Goal: Task Accomplishment & Management: Manage account settings

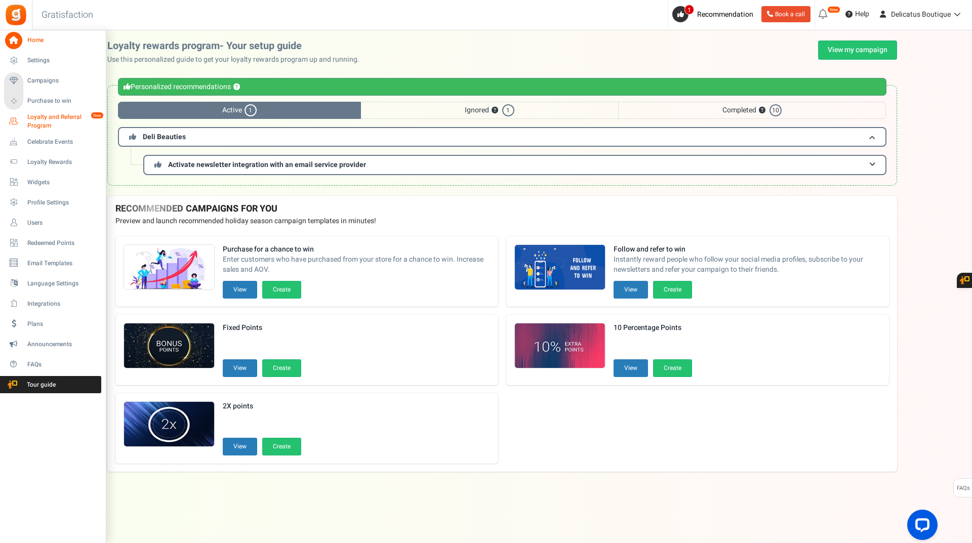
click at [32, 121] on span "Loyalty and Referral Program" at bounding box center [64, 121] width 74 height 17
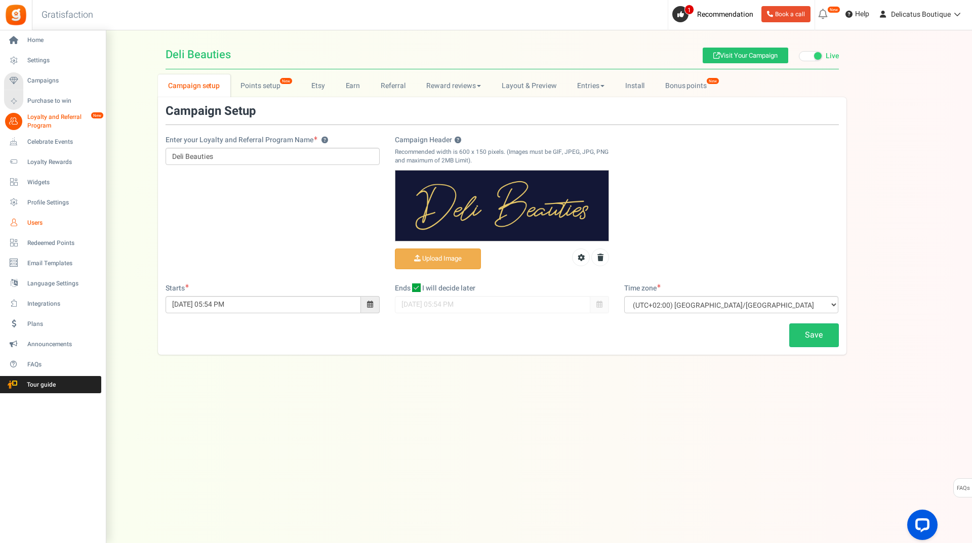
click at [30, 225] on span "Users" at bounding box center [62, 223] width 71 height 9
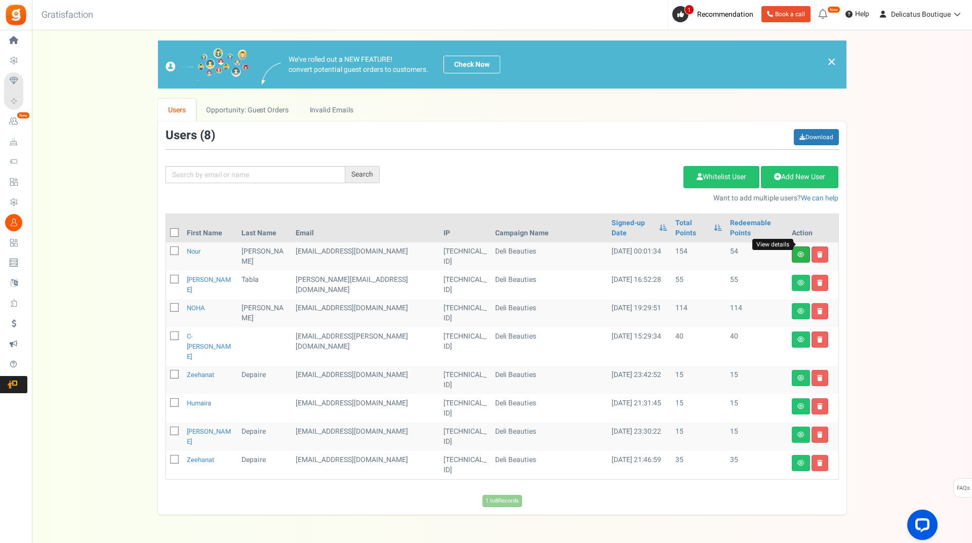
click at [803, 252] on icon at bounding box center [800, 255] width 7 height 6
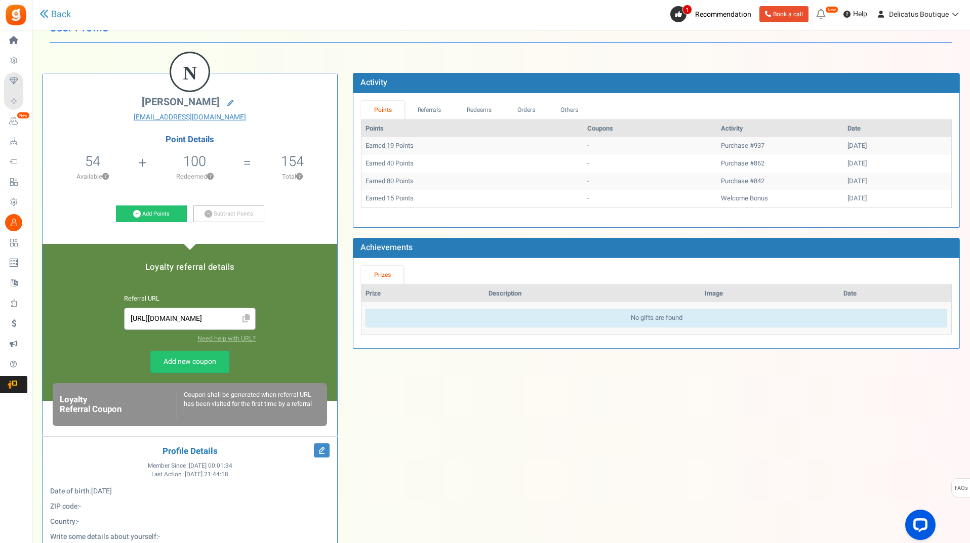
scroll to position [51, 0]
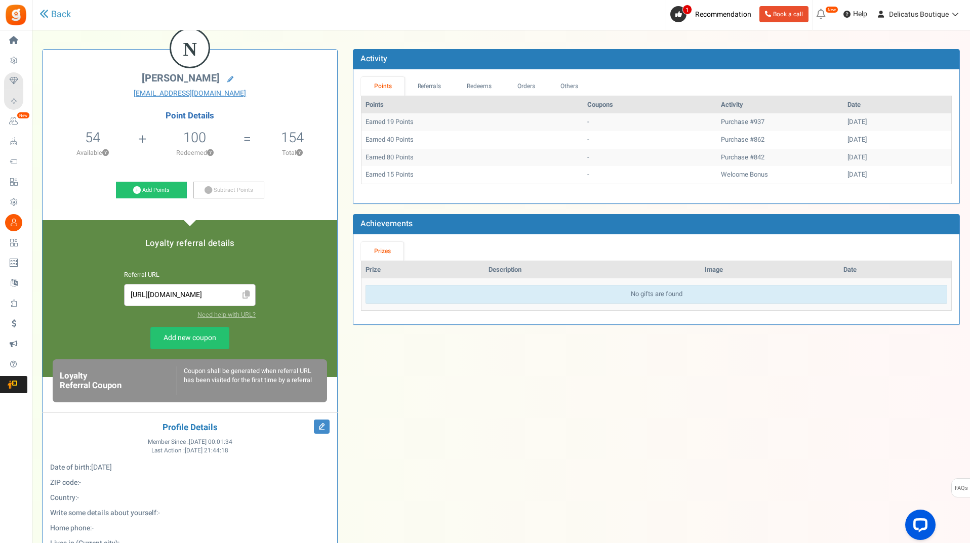
click at [161, 297] on input "https://giftz.cc/Psh0t" at bounding box center [190, 295] width 120 height 11
click at [522, 396] on div "N Nour Kazzaz kazzaznour3@gmail.com Point Details 54 54 Redeemable 0 Exclusion …" at bounding box center [500, 339] width 933 height 611
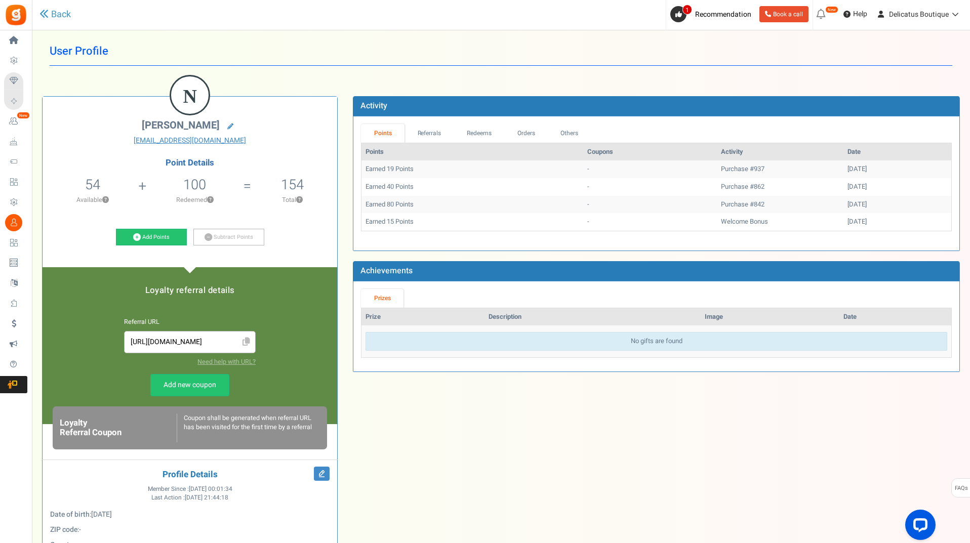
scroll to position [0, 0]
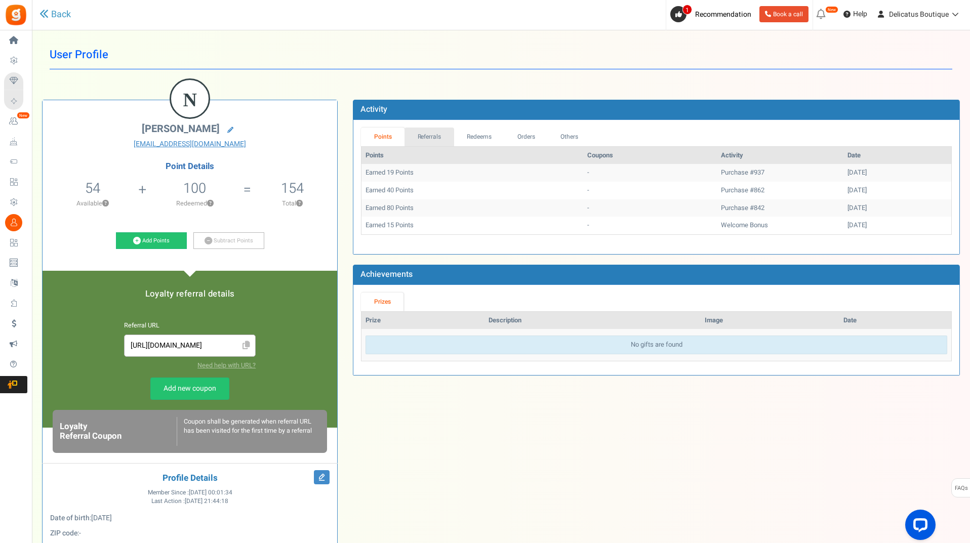
click at [441, 138] on link "Referrals" at bounding box center [429, 137] width 50 height 19
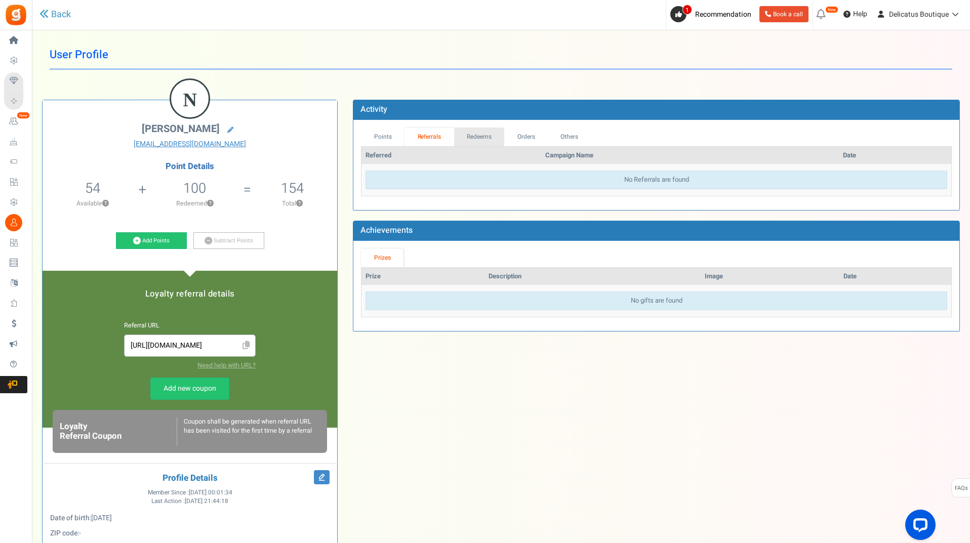
click at [475, 136] on link "Redeems" at bounding box center [479, 137] width 51 height 19
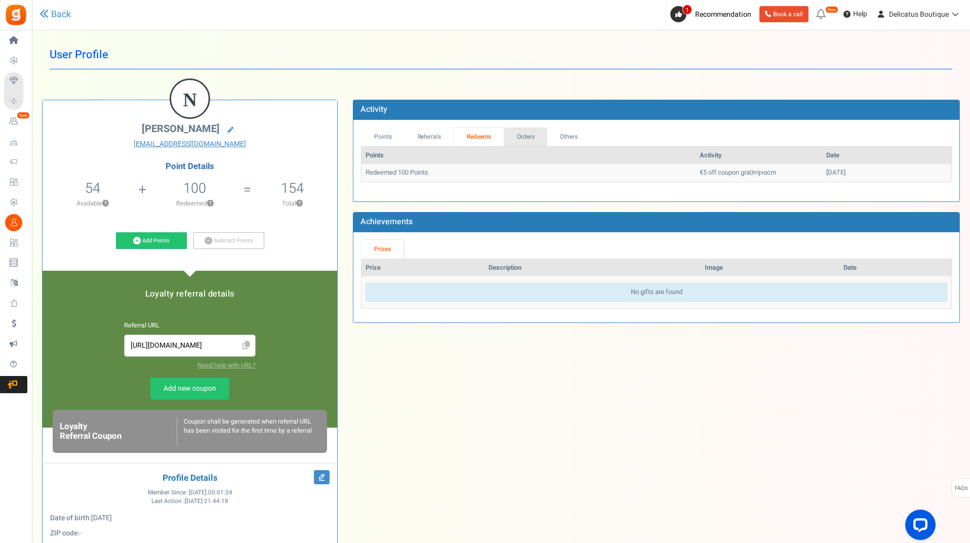
click at [531, 134] on link "Orders" at bounding box center [526, 137] width 44 height 19
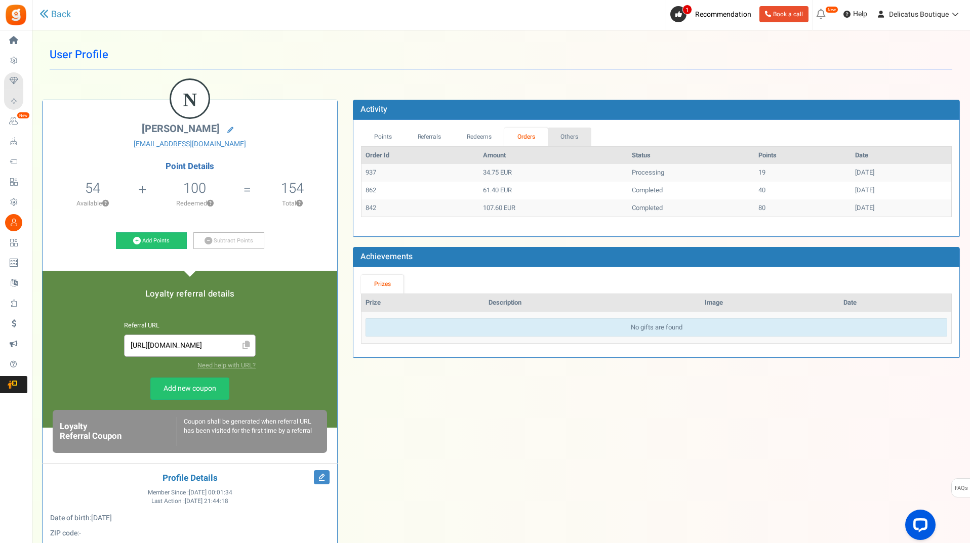
click at [580, 135] on link "Others" at bounding box center [570, 137] width 44 height 19
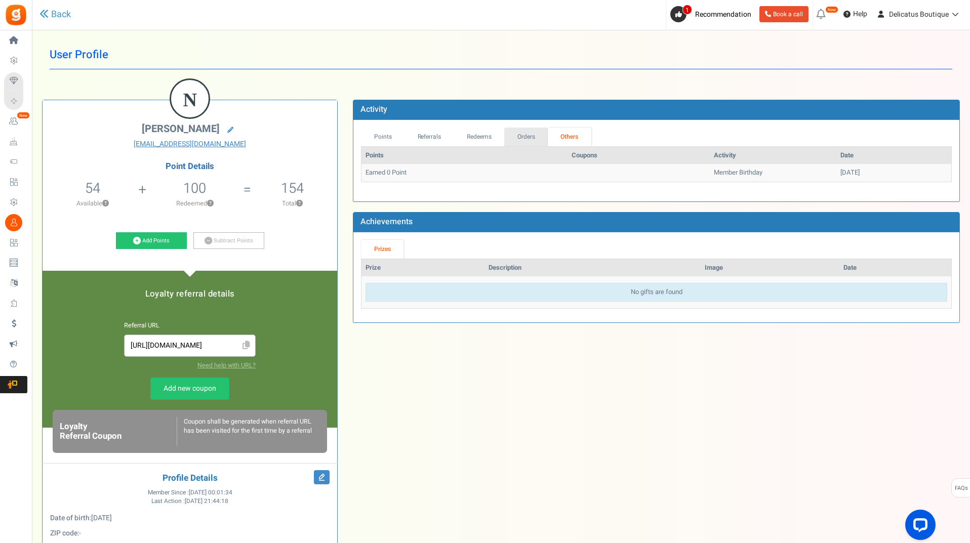
click at [535, 140] on link "Orders" at bounding box center [526, 137] width 44 height 19
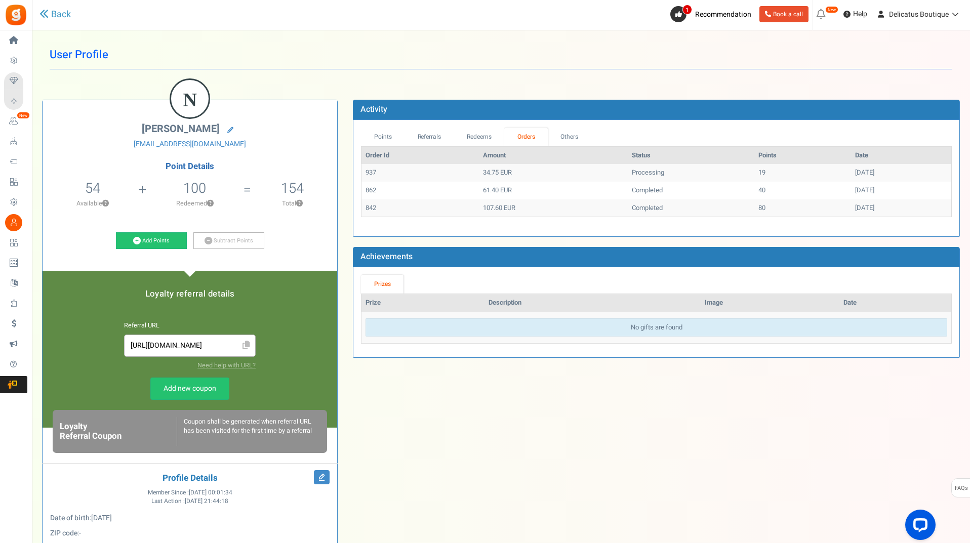
click at [754, 211] on td "80" at bounding box center [802, 208] width 97 height 18
click at [754, 194] on td "40" at bounding box center [802, 191] width 97 height 18
click at [754, 173] on td "19" at bounding box center [802, 173] width 97 height 18
click at [480, 144] on link "Redeems" at bounding box center [479, 137] width 51 height 19
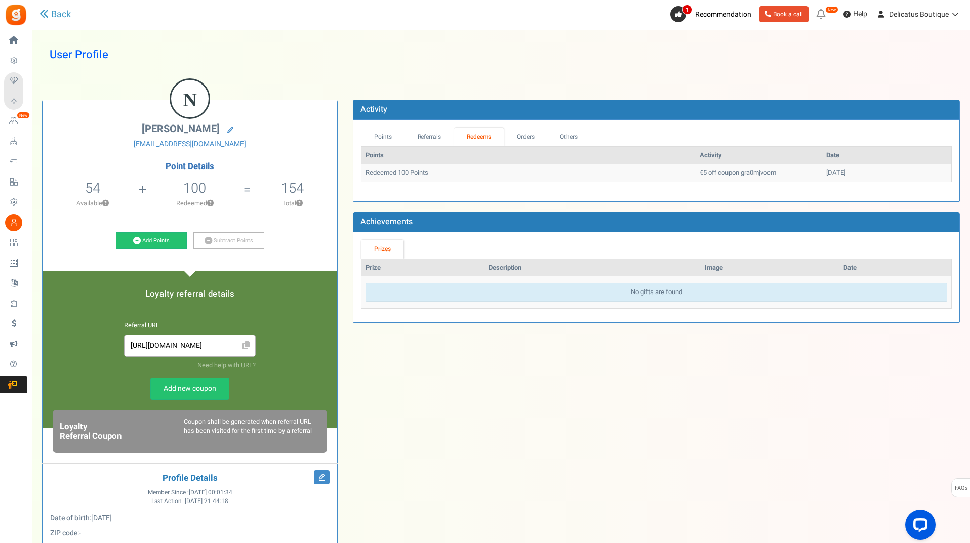
click at [700, 172] on td "€5 off coupon gra0mjvocm" at bounding box center [758, 173] width 127 height 18
click at [418, 140] on link "Referrals" at bounding box center [429, 137] width 50 height 19
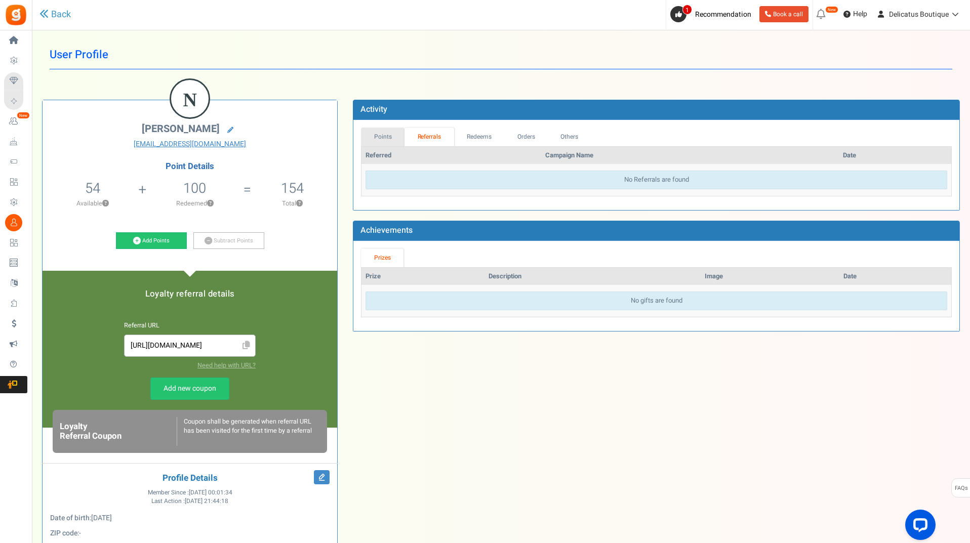
click at [383, 138] on link "Points" at bounding box center [383, 137] width 44 height 19
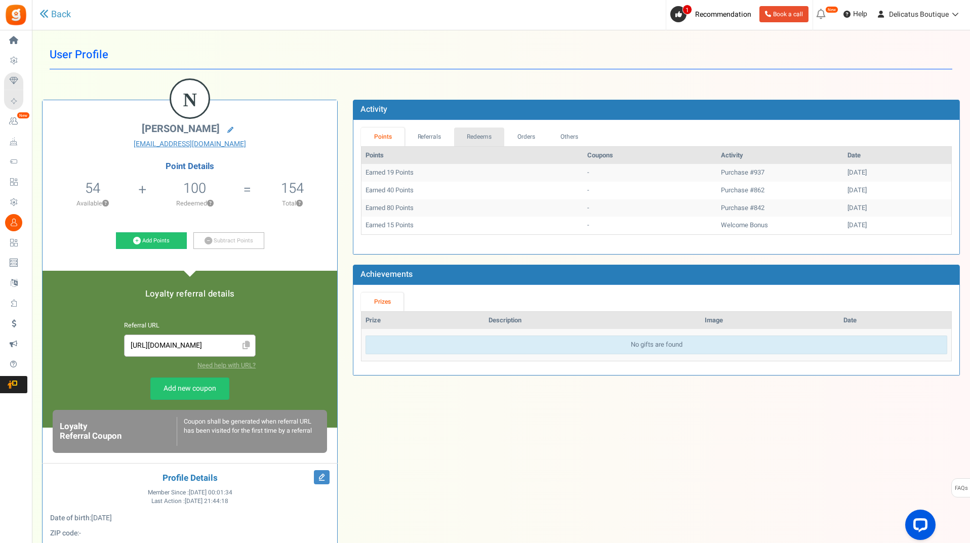
click at [484, 139] on link "Redeems" at bounding box center [479, 137] width 51 height 19
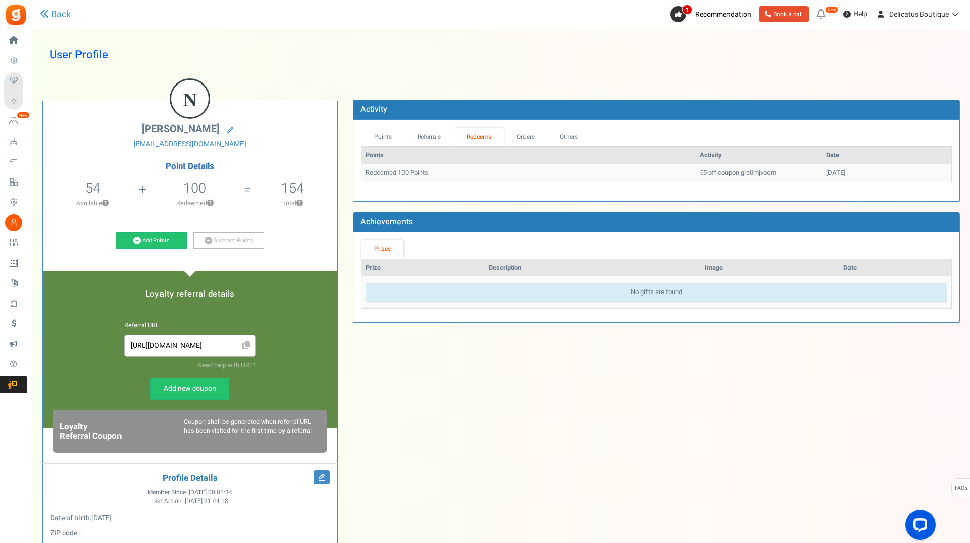
click at [695, 172] on td "€5 off coupon gra0mjvocm" at bounding box center [758, 173] width 127 height 18
click at [557, 399] on div "N Nour Kazzaz kazzaznour3@gmail.com Point Details 54 54 Redeemable 0 Exclusion …" at bounding box center [500, 390] width 933 height 611
click at [63, 14] on link "Back" at bounding box center [54, 14] width 31 height 13
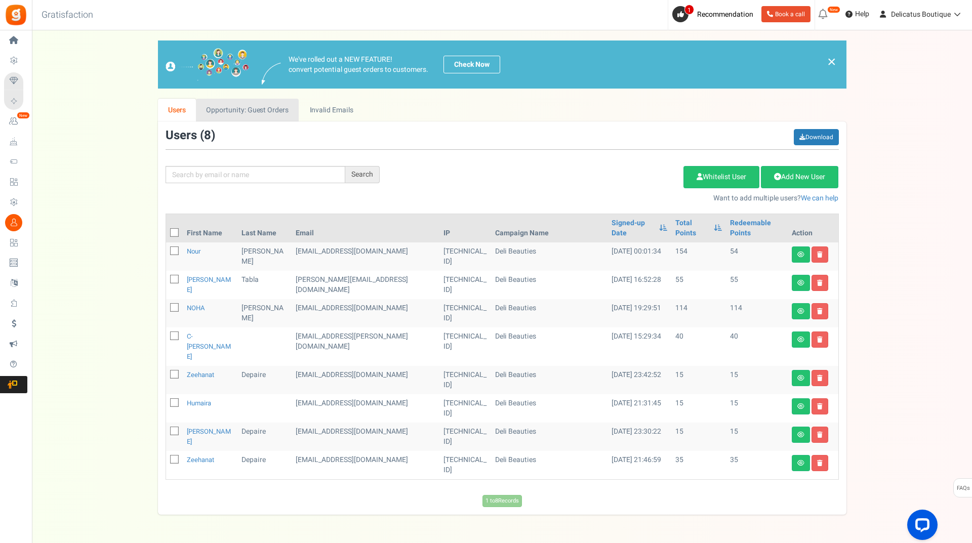
click at [281, 108] on link "Opportunity: Guest Orders" at bounding box center [247, 110] width 103 height 23
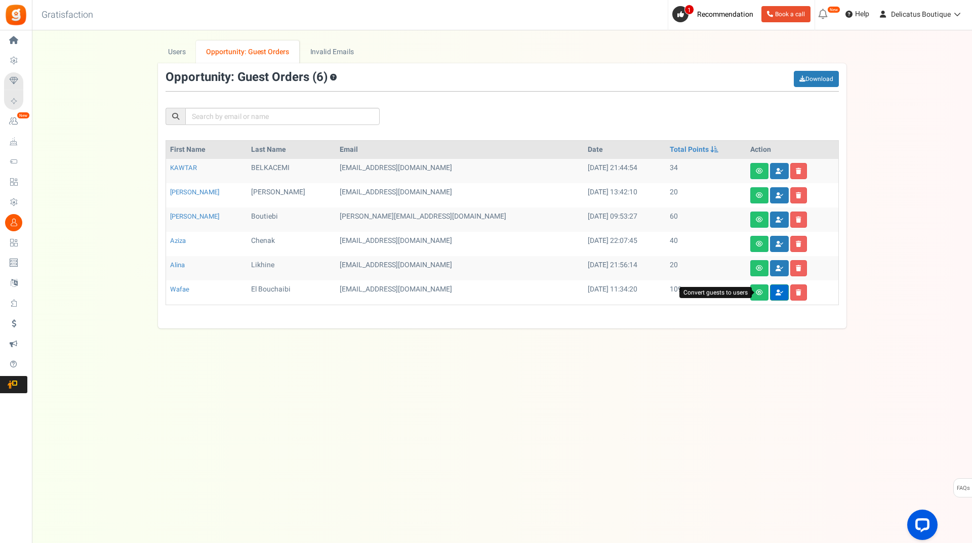
click at [775, 293] on icon at bounding box center [779, 293] width 8 height 6
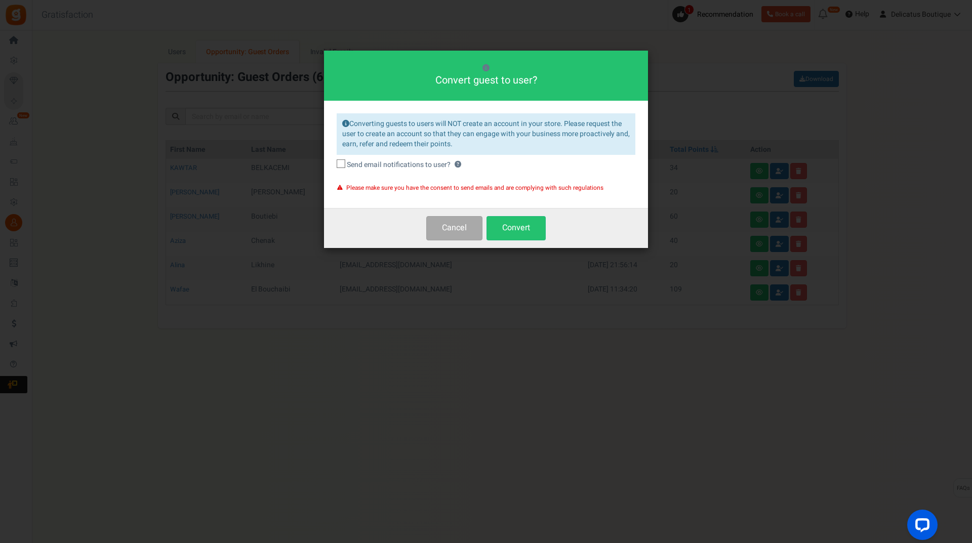
click at [340, 165] on icon at bounding box center [341, 164] width 7 height 7
click at [333, 165] on input "Send email notifications to user? ?" at bounding box center [329, 165] width 7 height 7
checkbox input "true"
click at [521, 226] on button "Convert" at bounding box center [515, 228] width 59 height 24
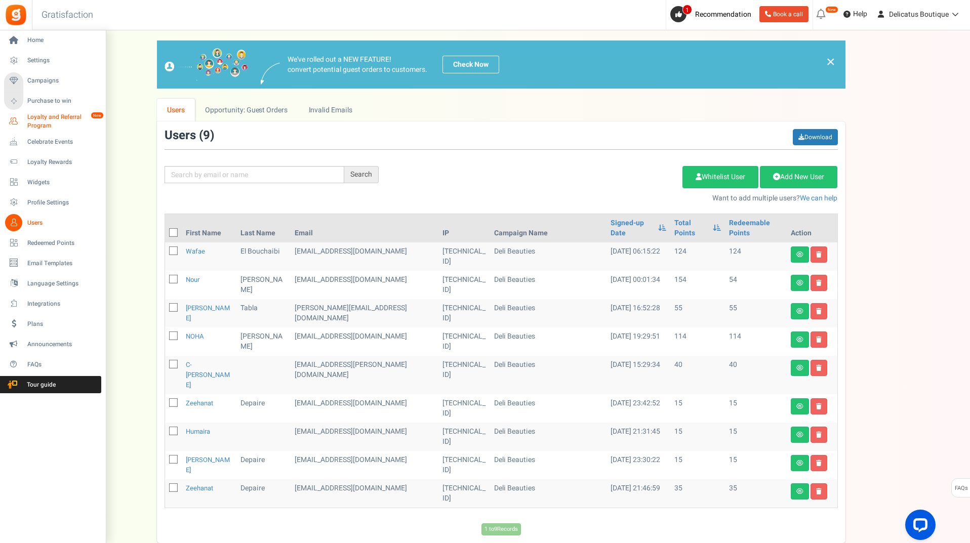
click at [37, 126] on span "Loyalty and Referral Program" at bounding box center [64, 121] width 74 height 17
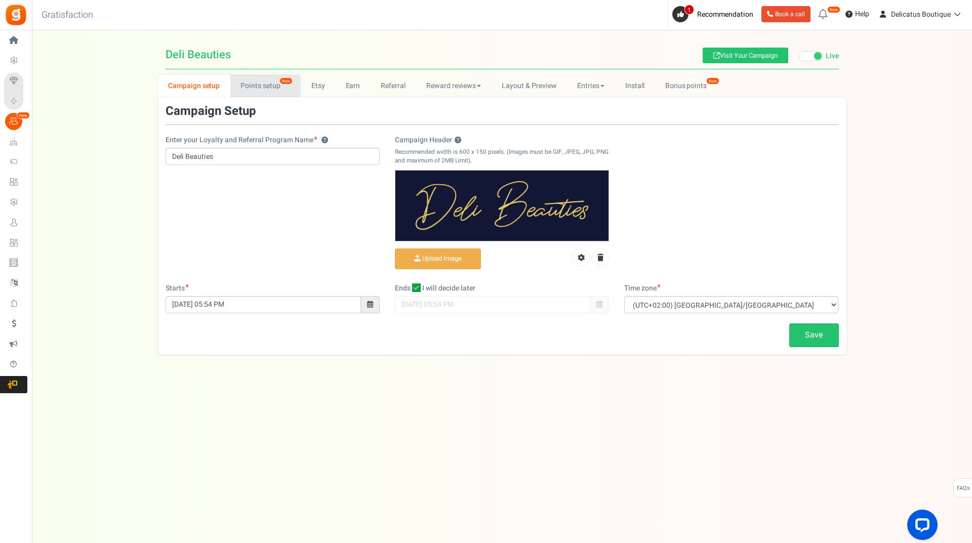
click at [260, 88] on link "Points setup New" at bounding box center [265, 85] width 70 height 23
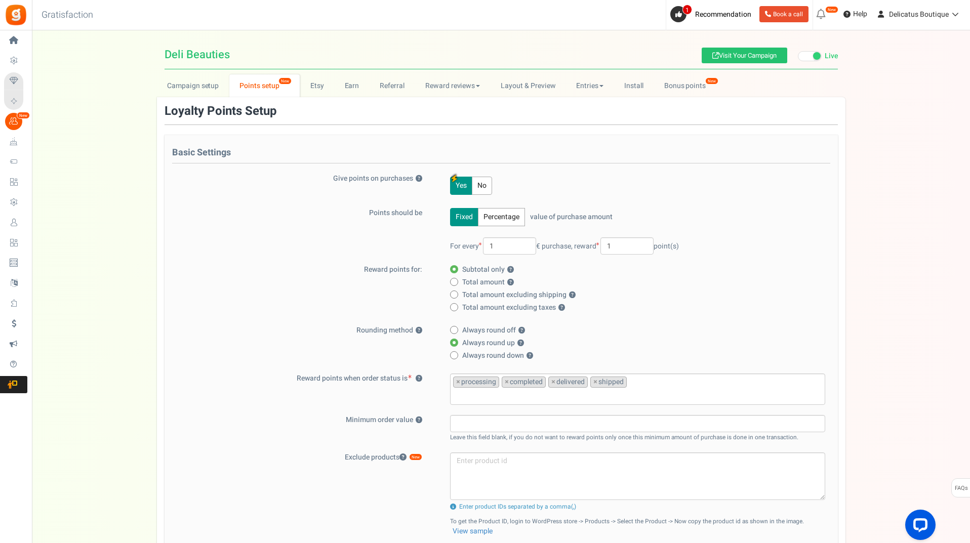
click at [261, 300] on div "Reward points for: Subtotal only ? Total amount ? Total amount excluding shippi…" at bounding box center [501, 290] width 658 height 51
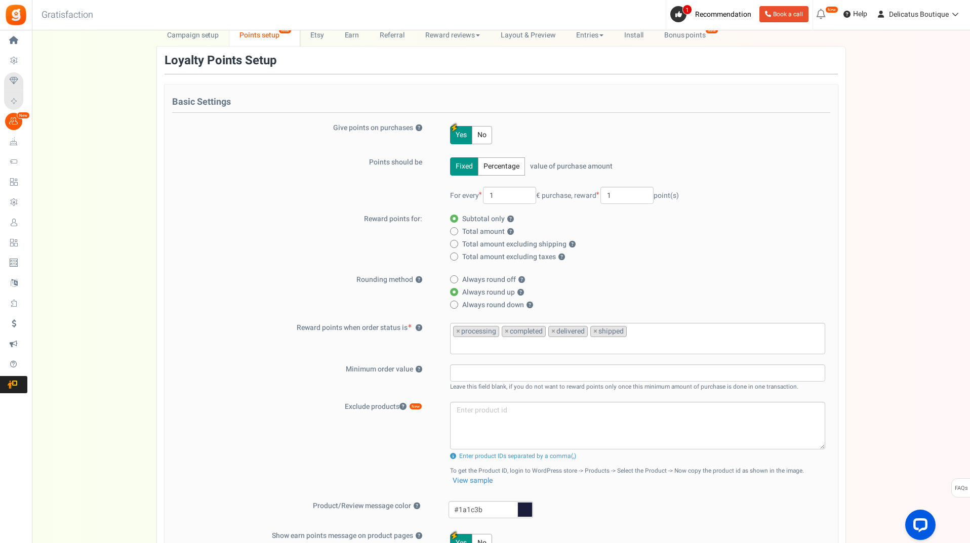
click at [453, 245] on span at bounding box center [454, 244] width 8 height 8
click at [453, 245] on input "Total amount excluding shipping ?" at bounding box center [453, 244] width 7 height 7
radio input "true"
radio input "false"
click at [245, 256] on div "Reward points for: Subtotal only ? Total amount ? Total amount excluding shippi…" at bounding box center [501, 239] width 658 height 51
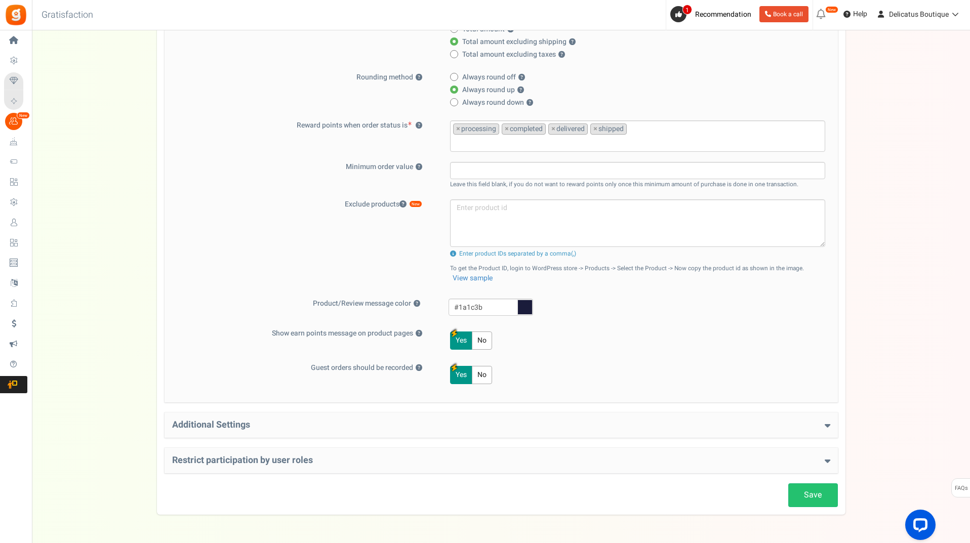
scroll to position [286, 0]
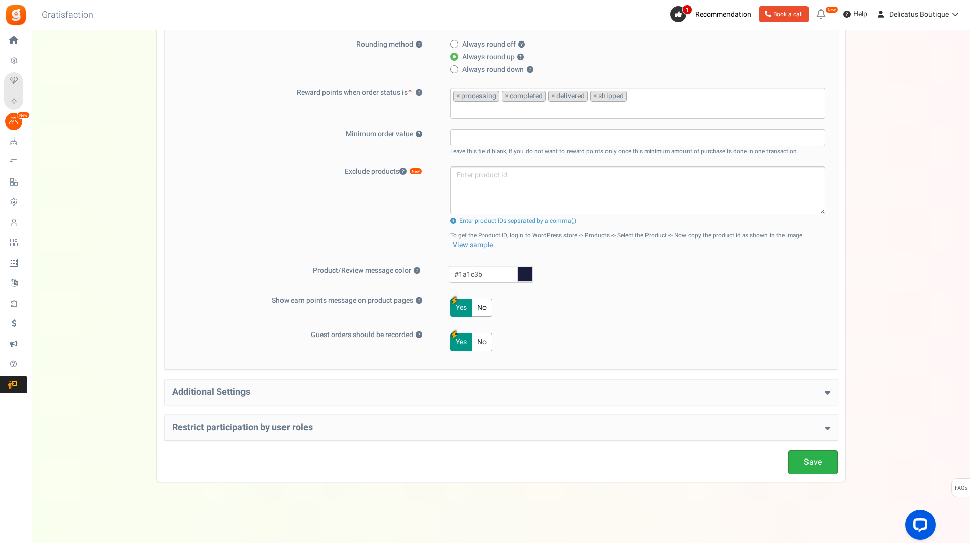
click at [799, 461] on link "Save" at bounding box center [813, 462] width 50 height 24
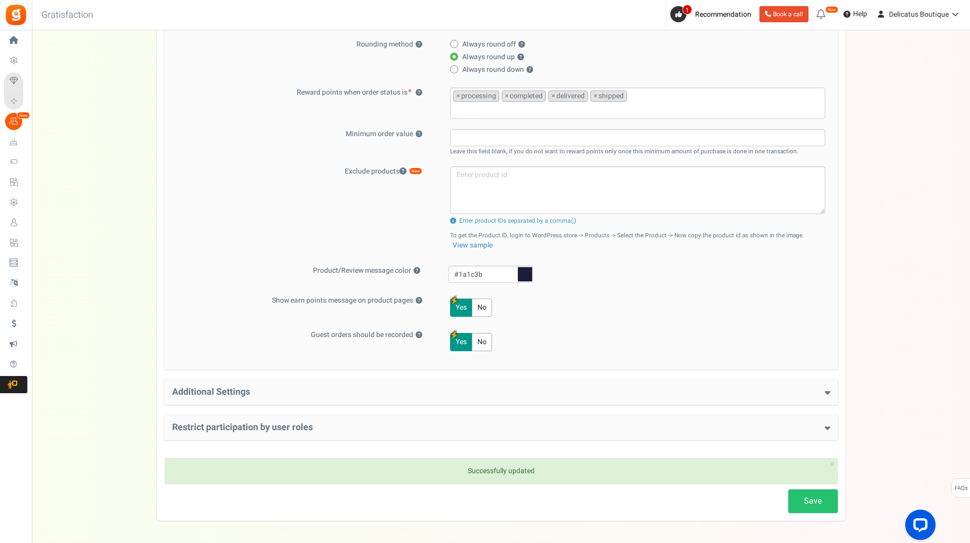
click at [241, 391] on h4 "Additional Settings" at bounding box center [501, 392] width 658 height 10
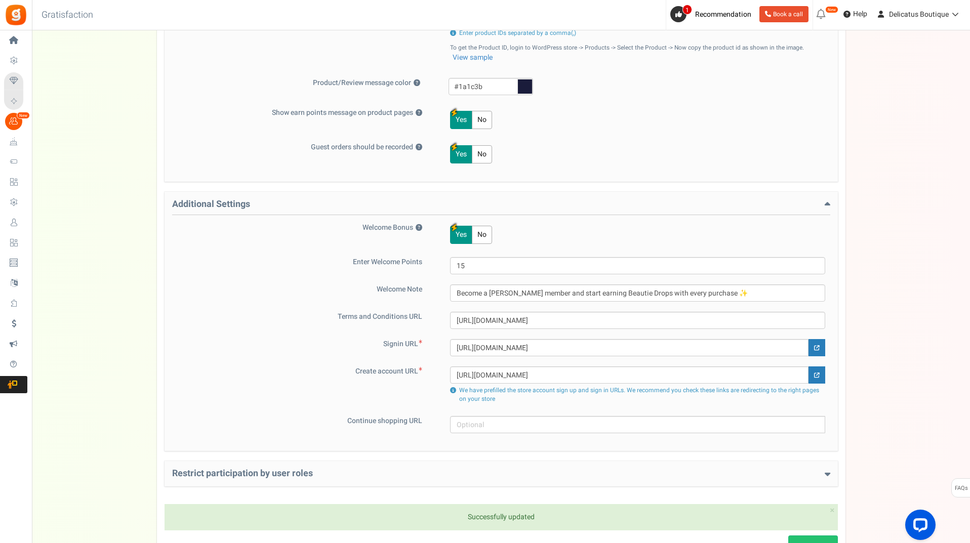
scroll to position [488, 0]
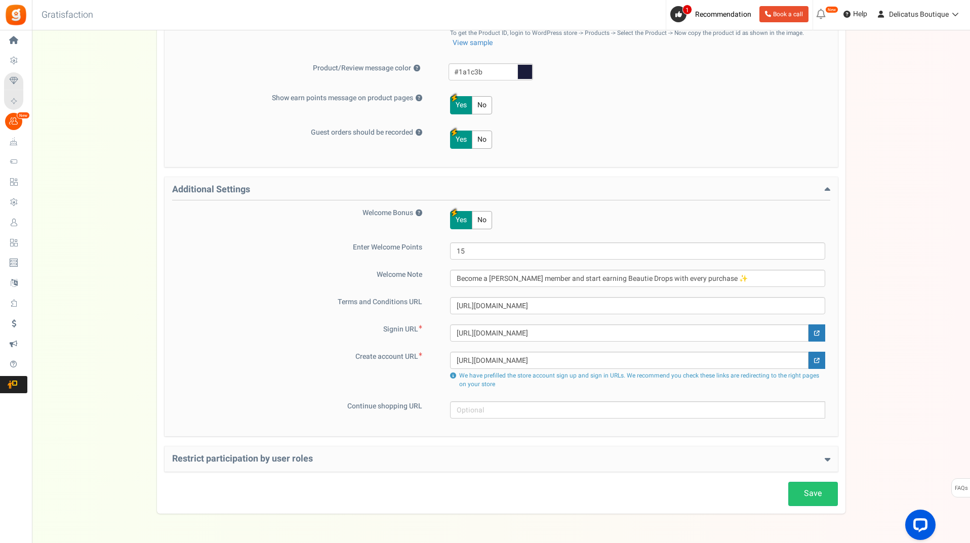
click at [314, 457] on h4 "Restrict participation by user roles" at bounding box center [501, 459] width 658 height 10
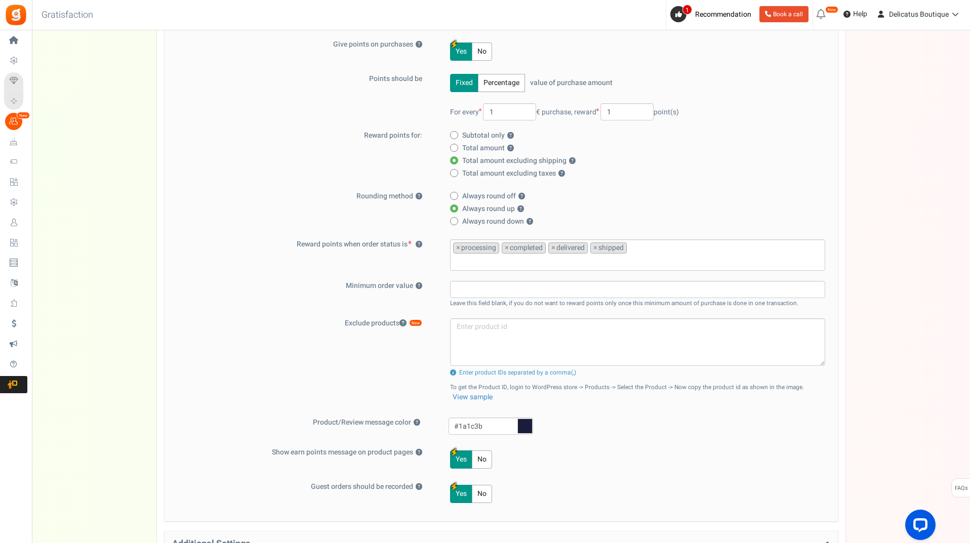
scroll to position [0, 0]
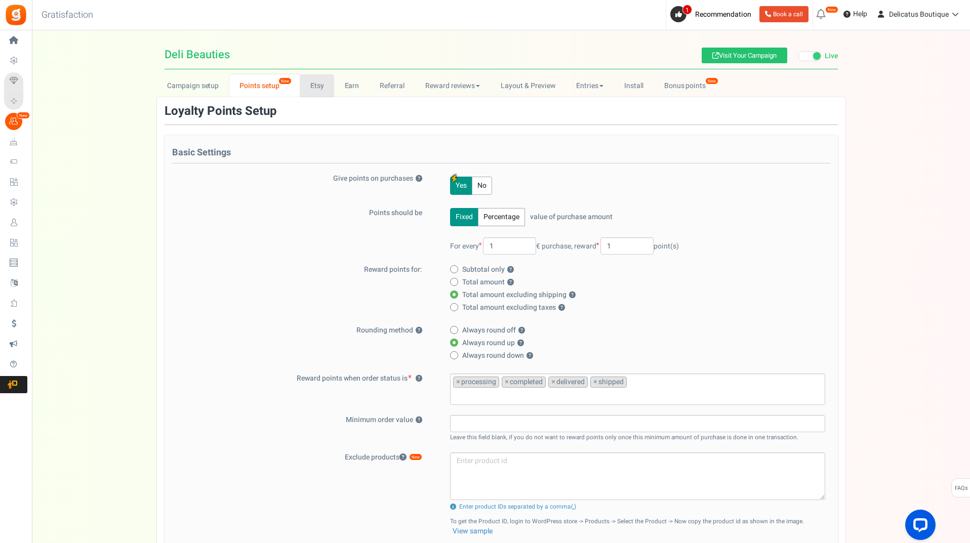
click at [321, 89] on link "Etsy" at bounding box center [317, 85] width 34 height 23
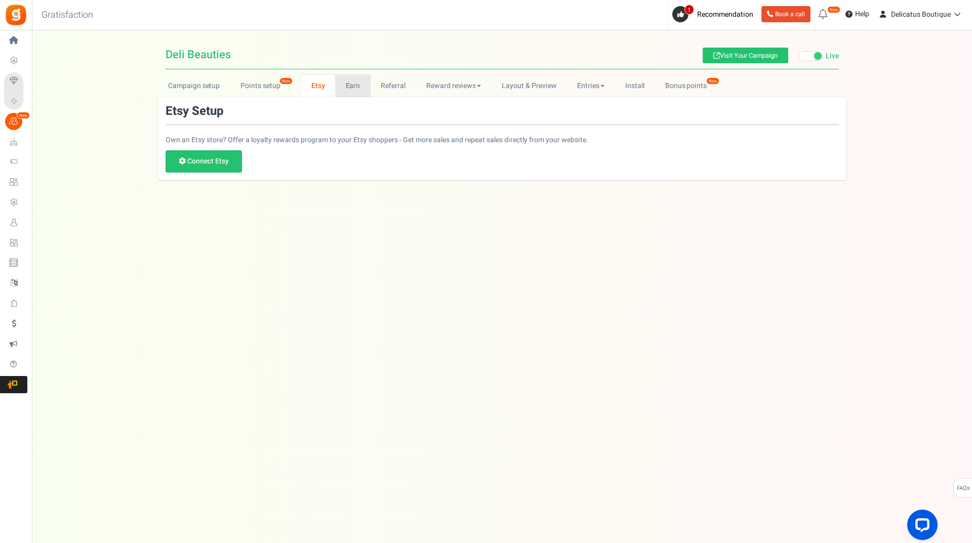
click at [357, 87] on link "Earn" at bounding box center [352, 85] width 35 height 23
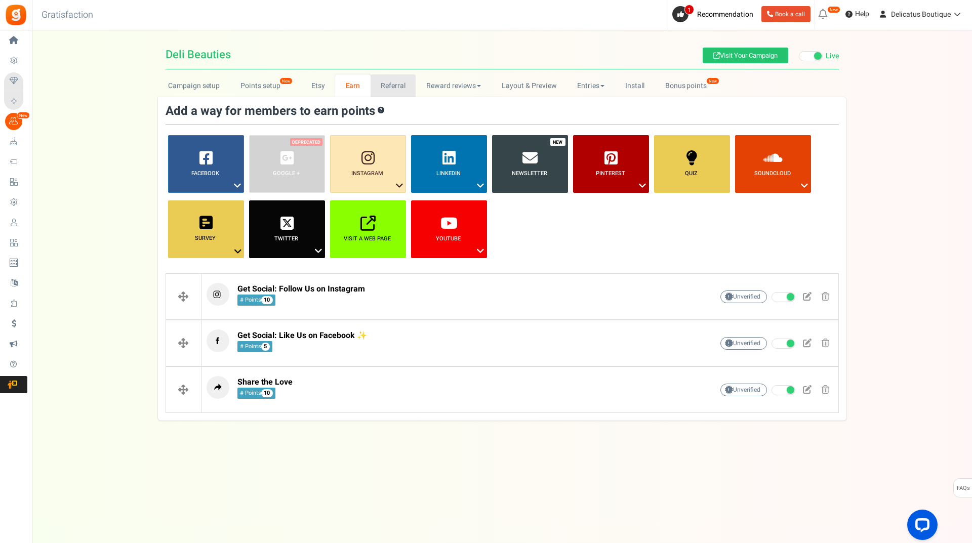
click at [385, 84] on link "Referral" at bounding box center [394, 85] width 46 height 23
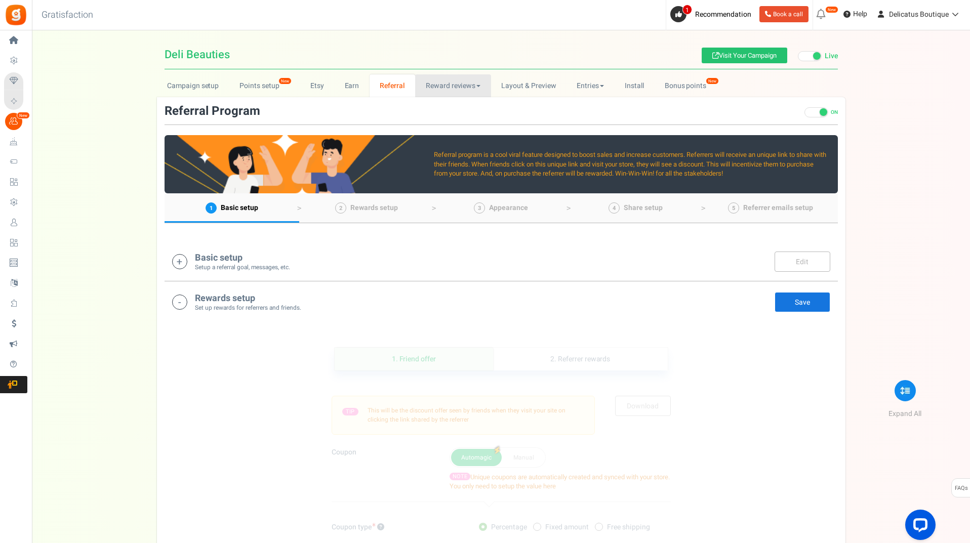
click at [444, 85] on link "Reward reviews" at bounding box center [452, 85] width 75 height 23
click at [447, 119] on link "[DOMAIN_NAME]" at bounding box center [455, 122] width 81 height 15
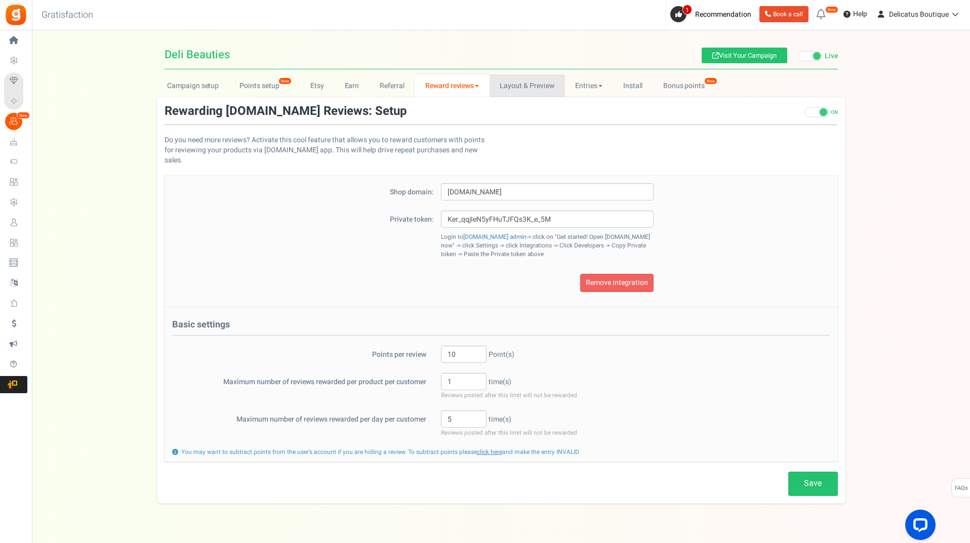
click at [529, 87] on link "Layout & Preview" at bounding box center [526, 85] width 75 height 23
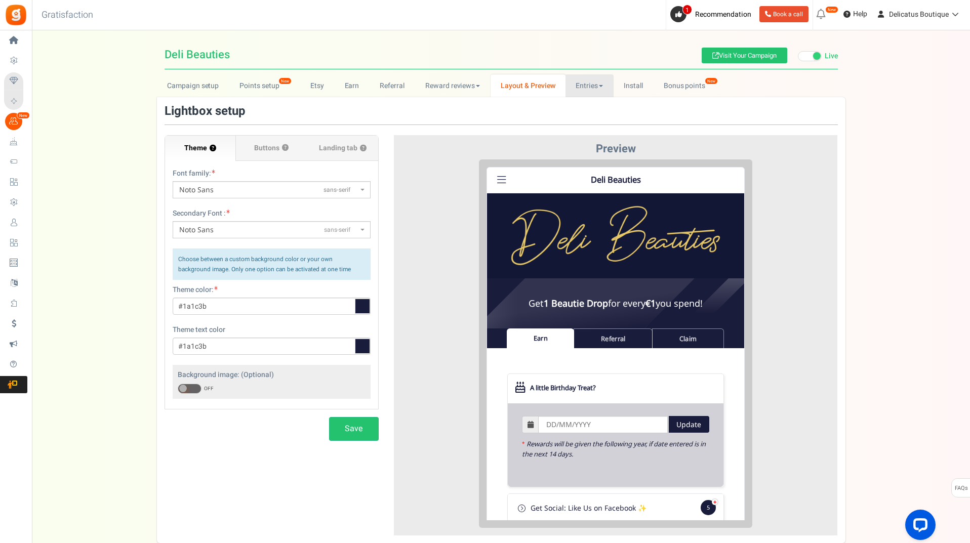
click at [601, 88] on link "Entries" at bounding box center [589, 85] width 48 height 23
click at [599, 105] on link "Entries" at bounding box center [605, 108] width 81 height 15
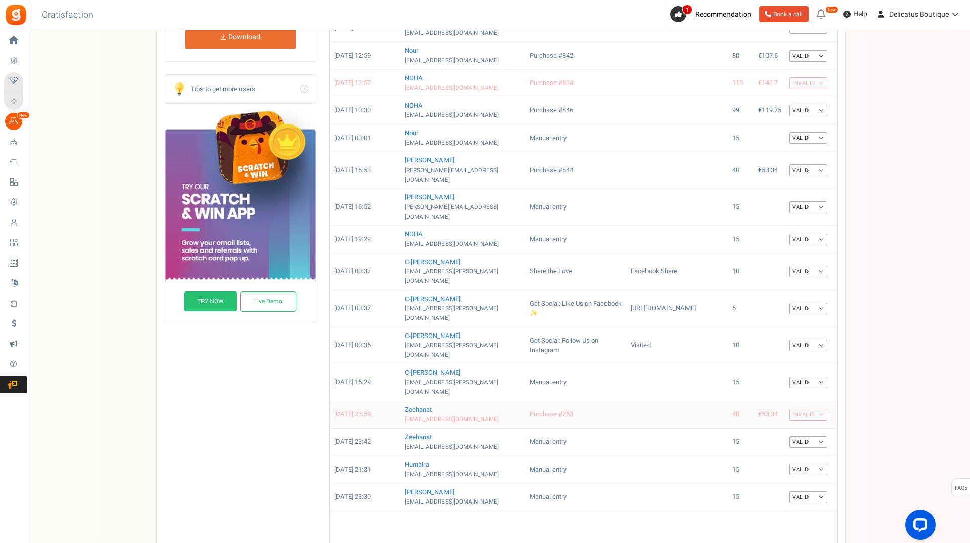
scroll to position [324, 0]
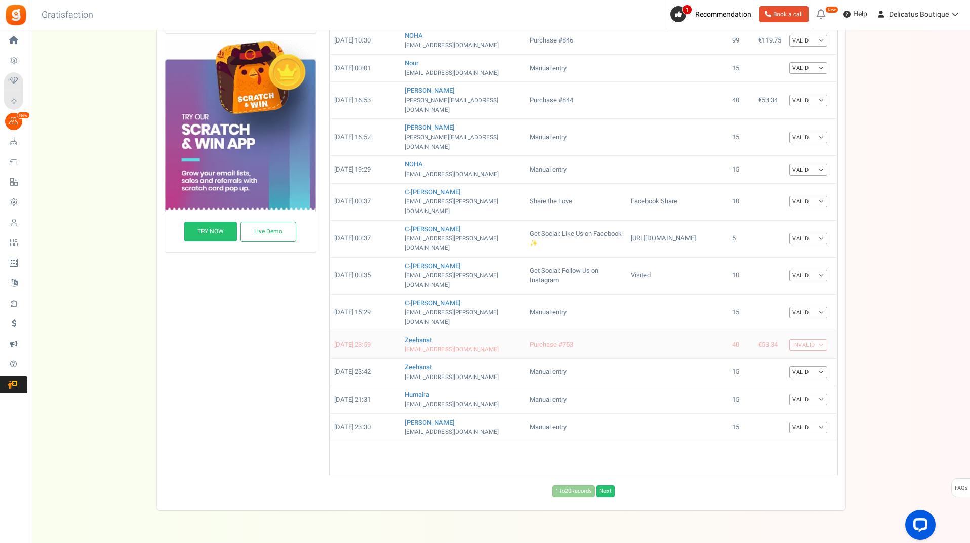
click at [813, 339] on link "Invalid" at bounding box center [808, 345] width 38 height 12
click at [929, 327] on div "Campaign setup Points setup New Etsy Earn Referral Reward reviews WOO LOOX [DOM…" at bounding box center [501, 130] width 938 height 760
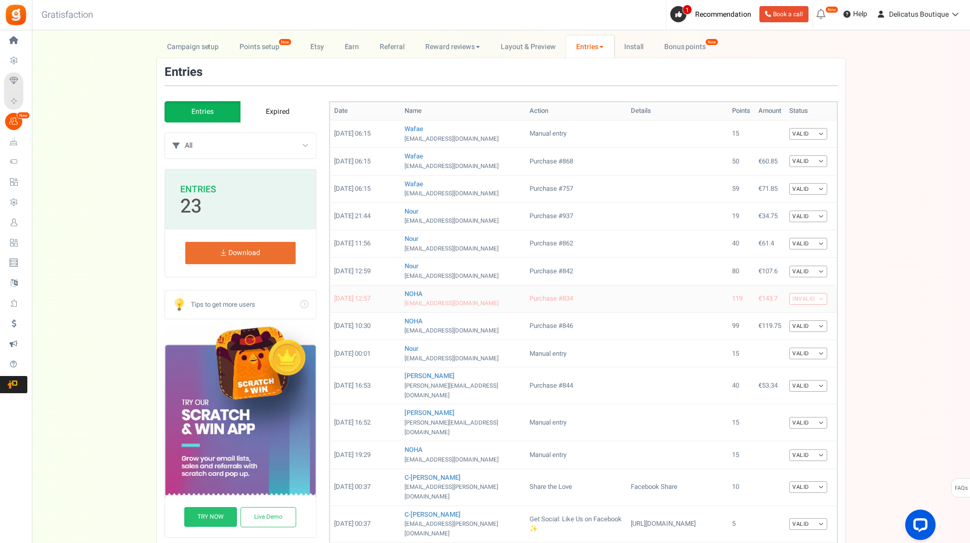
scroll to position [21, 0]
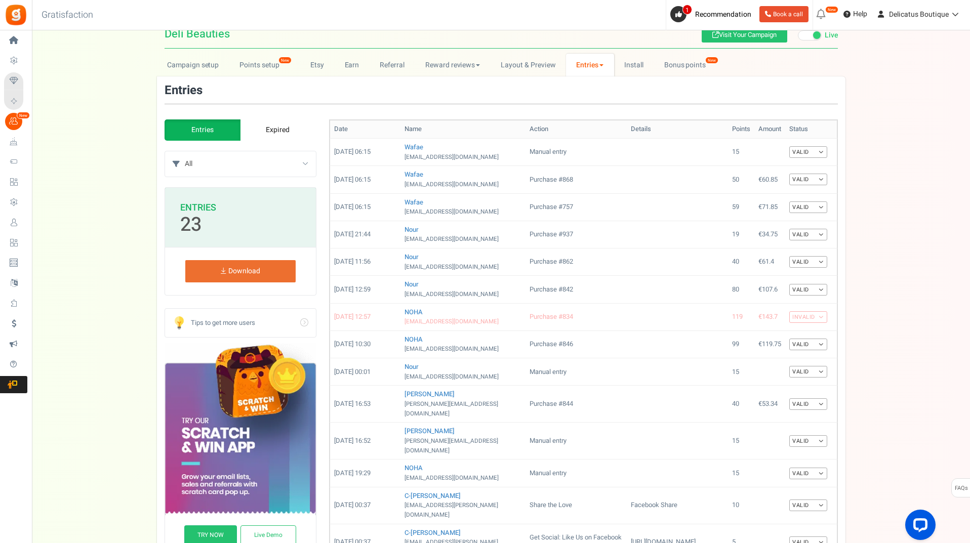
click at [601, 68] on link "Entries" at bounding box center [590, 65] width 48 height 23
click at [605, 99] on link "Referral entries" at bounding box center [606, 102] width 81 height 15
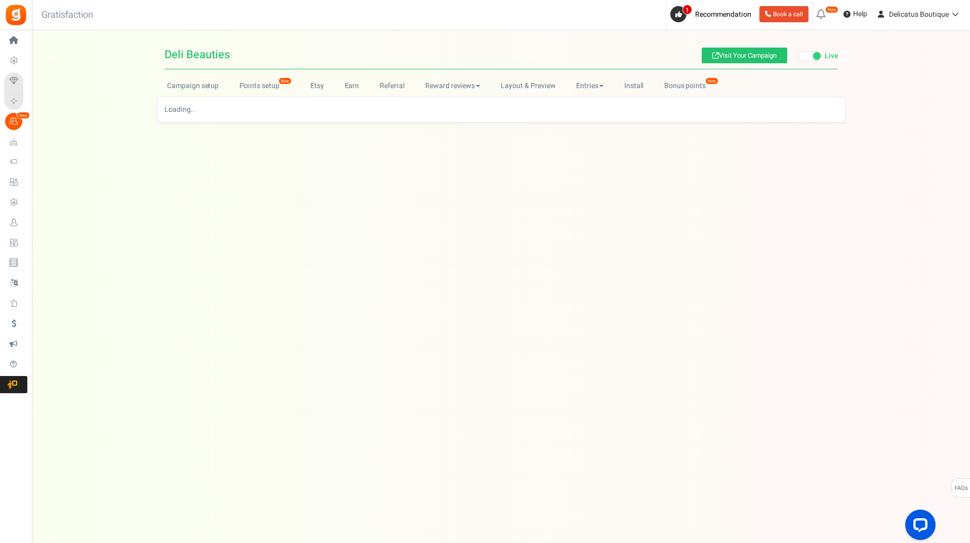
scroll to position [0, 0]
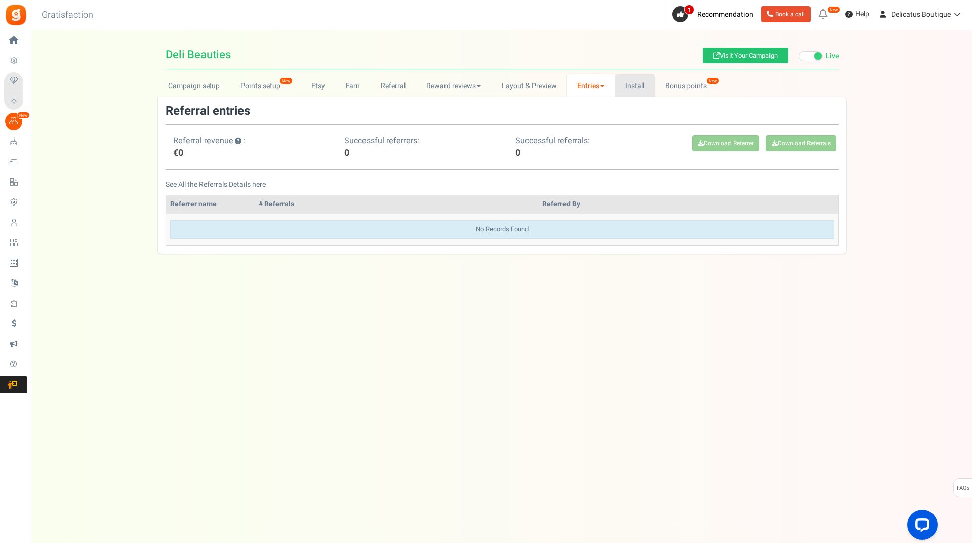
click at [639, 89] on link "Install" at bounding box center [635, 85] width 40 height 23
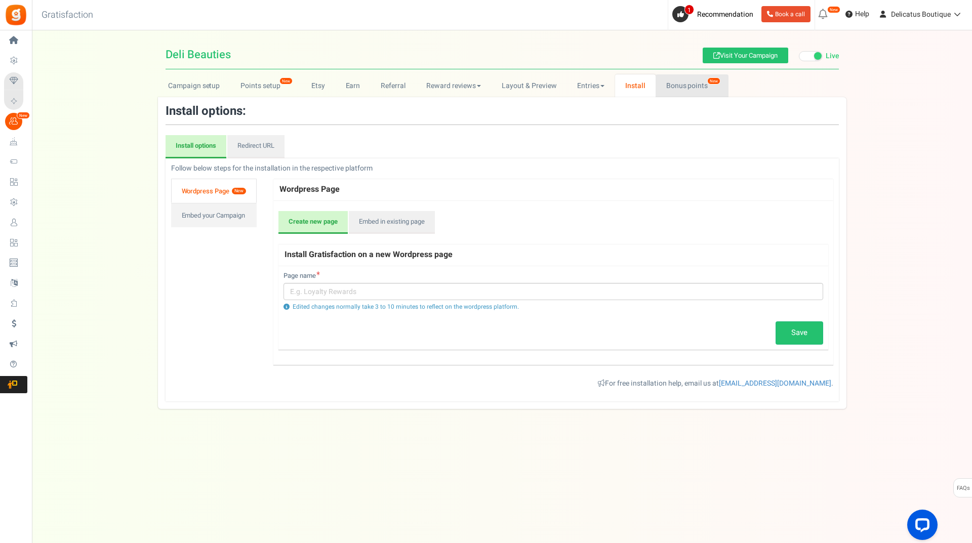
click at [658, 93] on link "Bonus points New" at bounding box center [691, 85] width 72 height 23
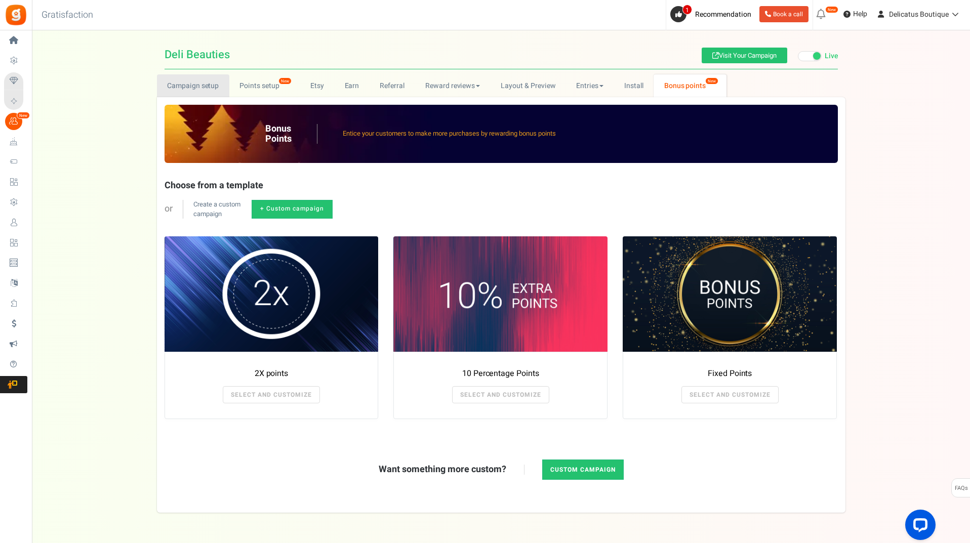
click at [185, 85] on link "Campaign setup" at bounding box center [193, 85] width 72 height 23
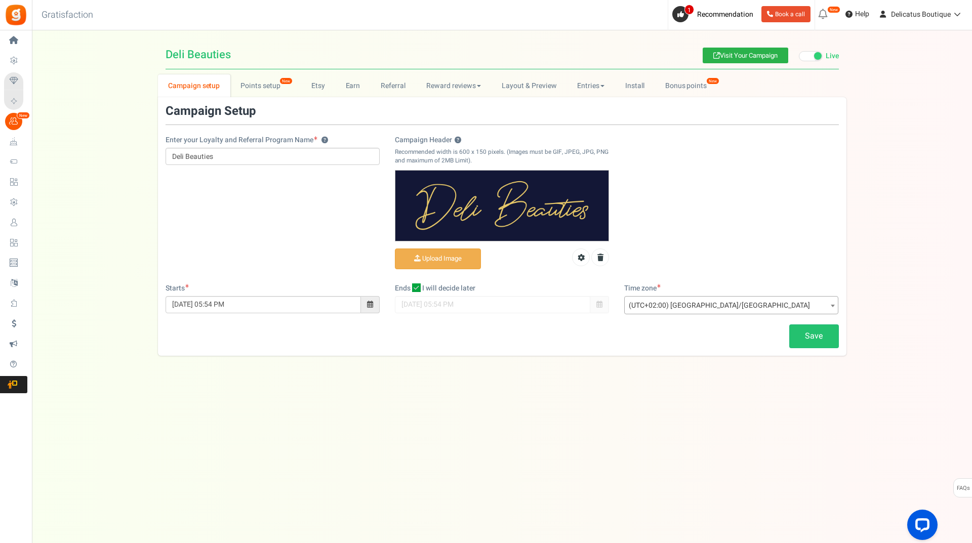
click at [741, 55] on link "Visit Your Campaign" at bounding box center [746, 56] width 86 height 16
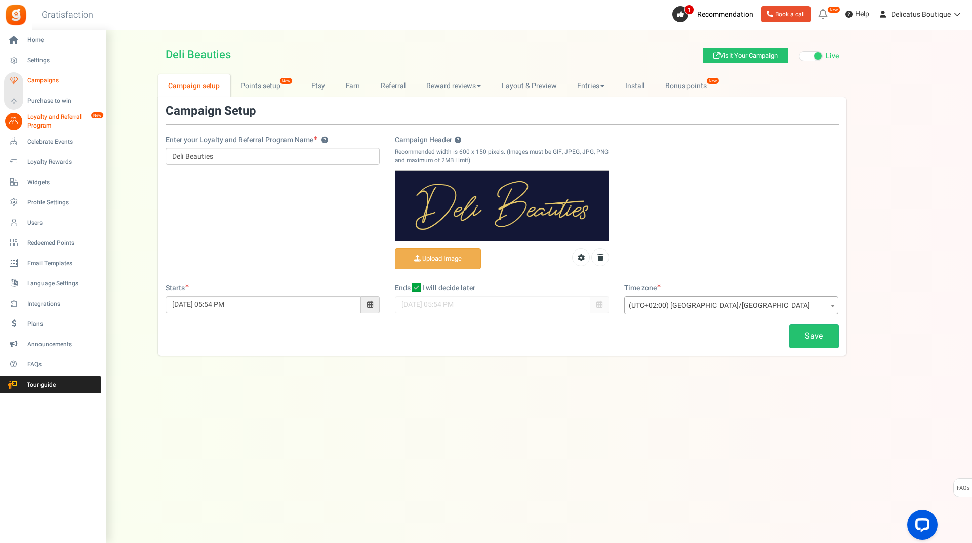
click at [36, 80] on span "Campaigns" at bounding box center [62, 80] width 71 height 9
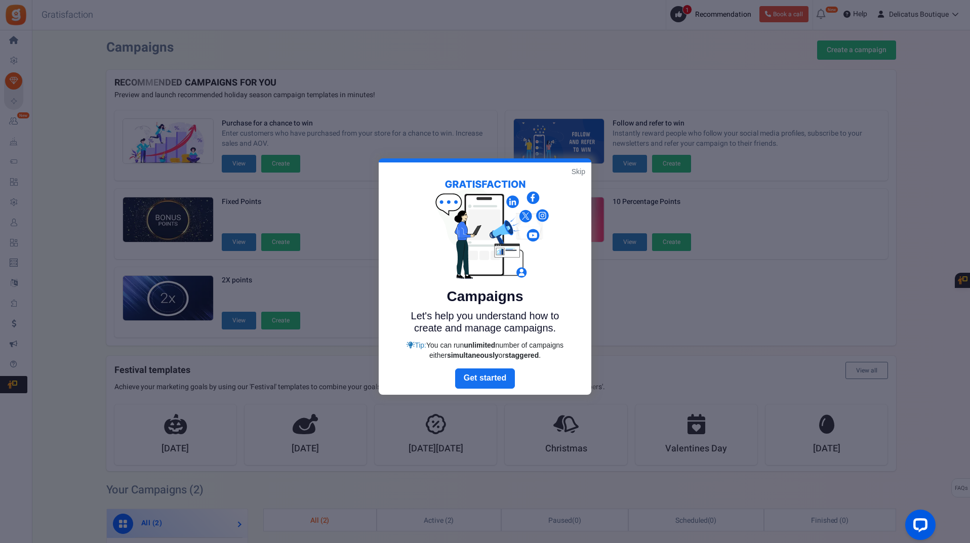
click at [581, 173] on link "Skip" at bounding box center [578, 172] width 14 height 10
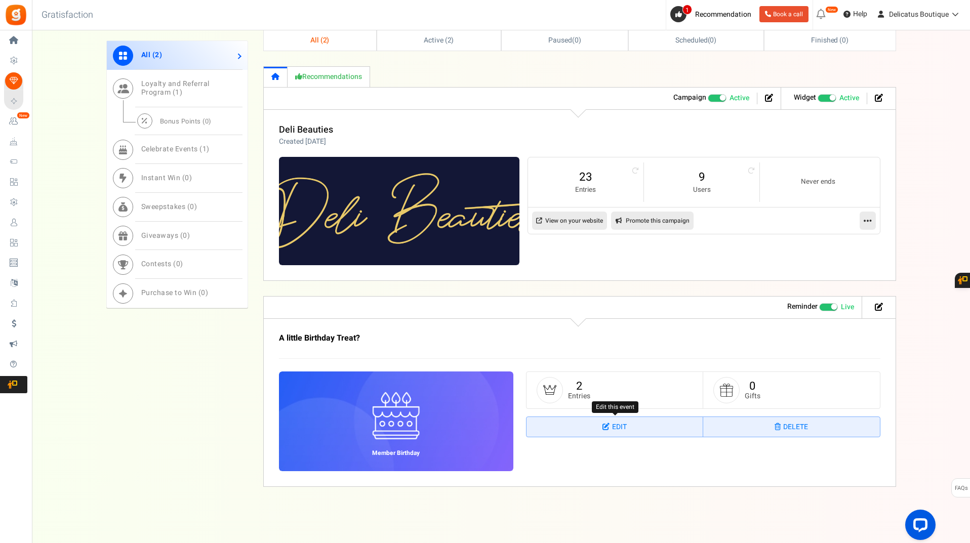
scroll to position [329, 0]
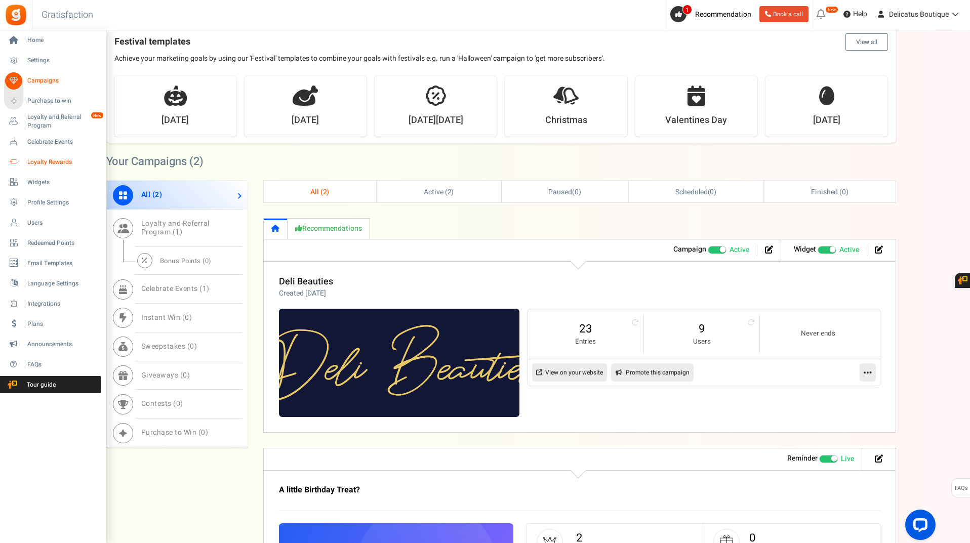
click at [58, 160] on span "Loyalty Rewards" at bounding box center [62, 162] width 71 height 9
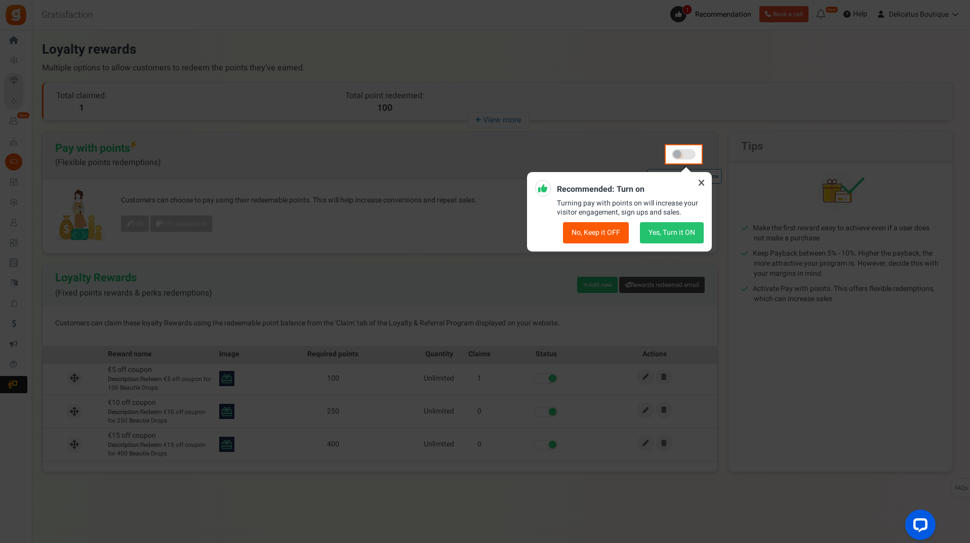
click at [591, 236] on button "No, Keep it OFF" at bounding box center [596, 232] width 66 height 21
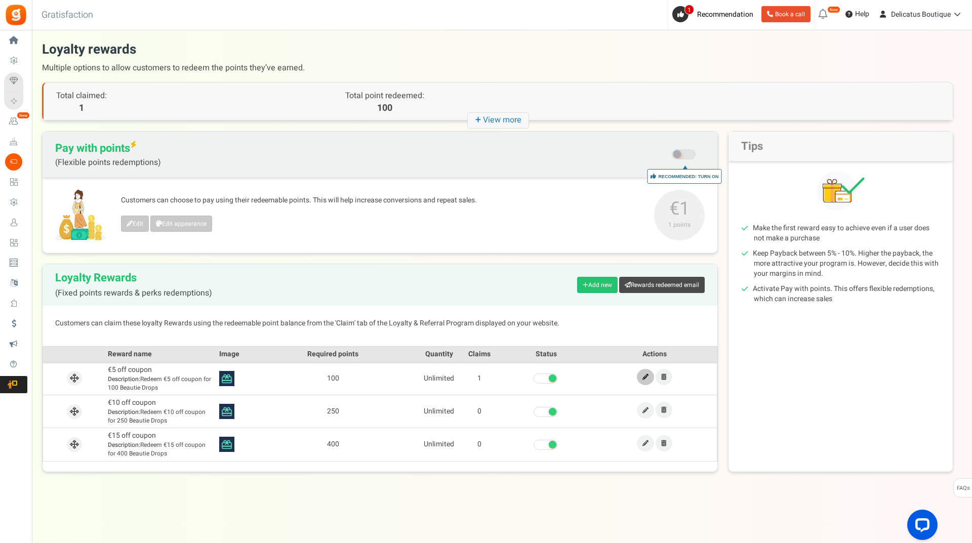
click at [643, 381] on link at bounding box center [645, 377] width 17 height 16
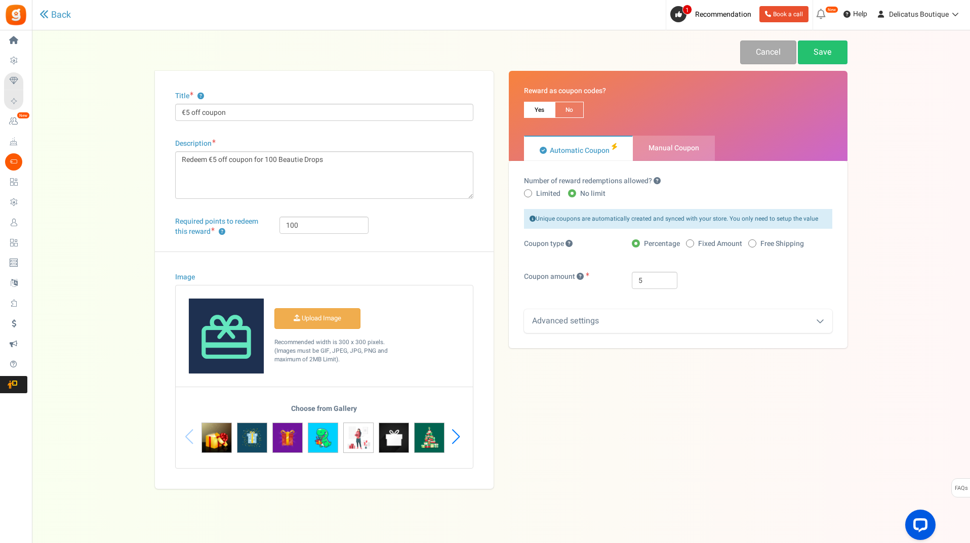
click at [658, 434] on div "Title ? €5 off coupon Description Redeem €5 off coupon for 100 Beautie Drops Ch…" at bounding box center [501, 280] width 708 height 418
click at [694, 246] on label "Fixed Amount" at bounding box center [714, 244] width 56 height 10
click at [692, 246] on input "Fixed Amount" at bounding box center [689, 244] width 7 height 7
radio input "true"
click at [834, 57] on link "Save" at bounding box center [823, 52] width 50 height 24
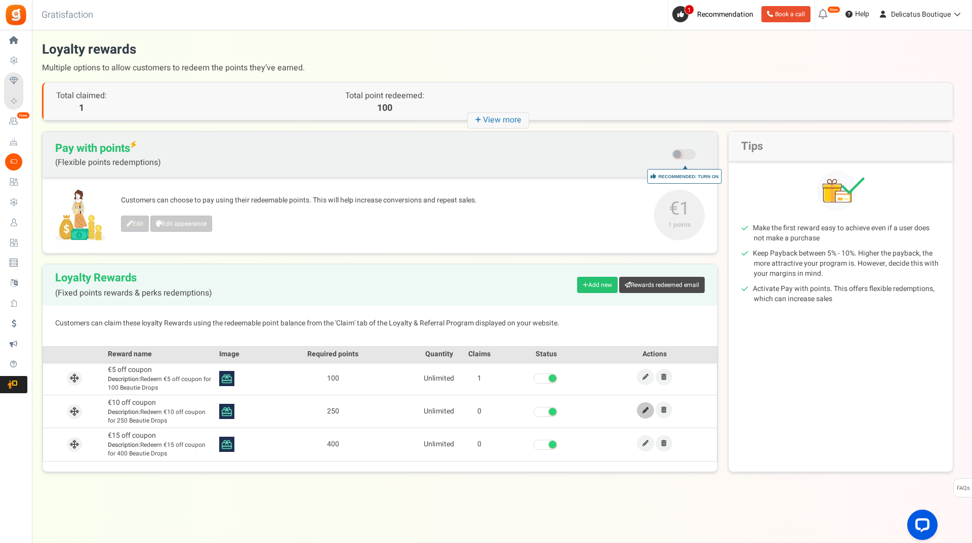
click at [644, 414] on link at bounding box center [645, 410] width 17 height 16
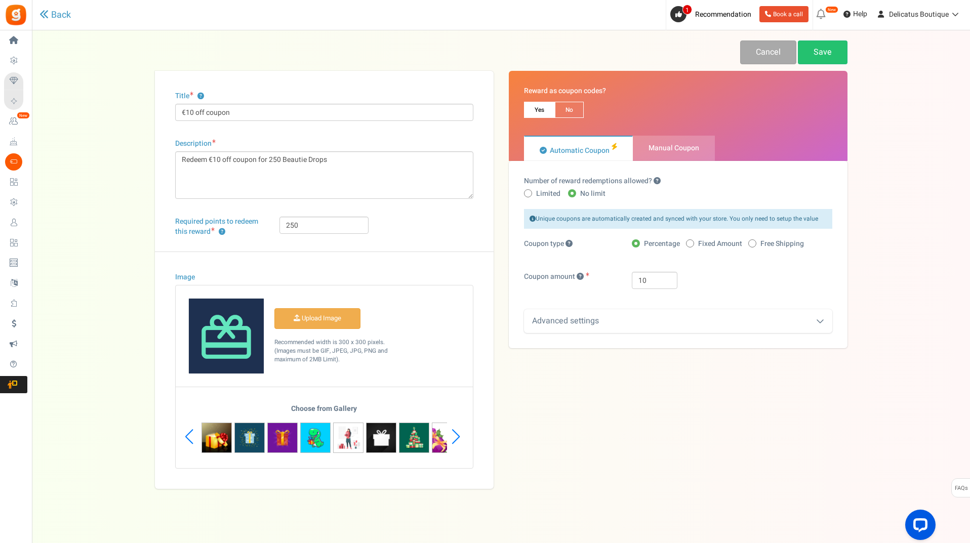
click at [706, 242] on span "Fixed Amount" at bounding box center [720, 244] width 44 height 10
click at [692, 242] on input "Fixed Amount" at bounding box center [689, 244] width 7 height 7
radio input "true"
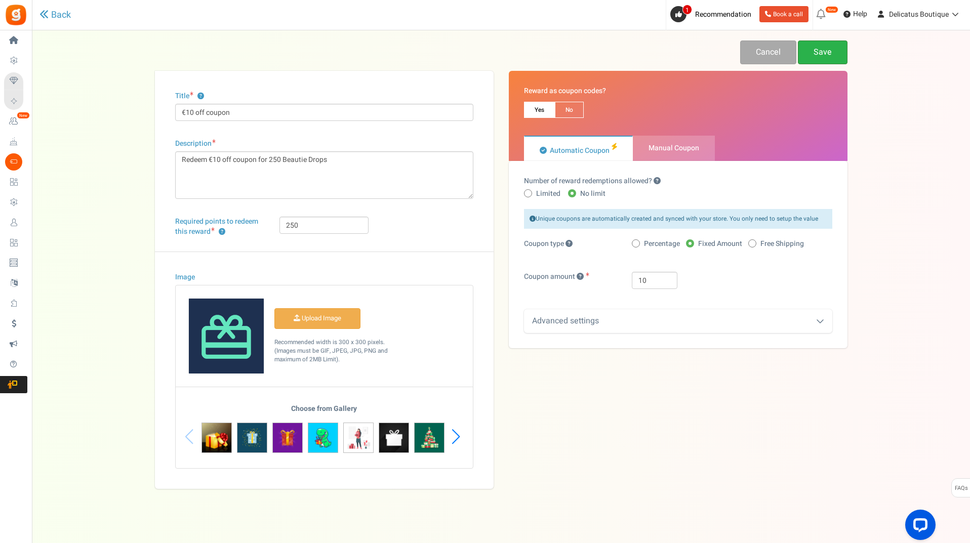
click at [826, 52] on link "Save" at bounding box center [823, 52] width 50 height 24
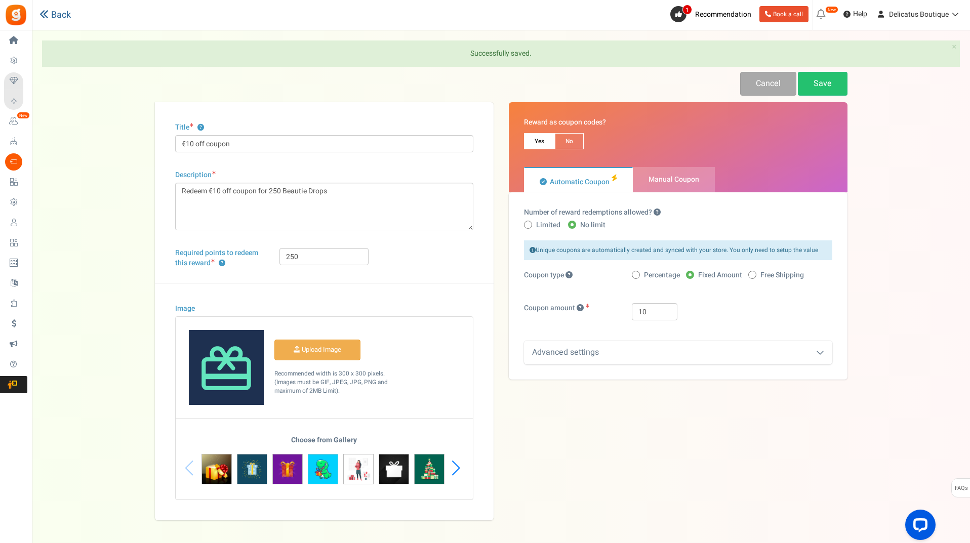
click at [52, 14] on link "Back" at bounding box center [54, 15] width 31 height 11
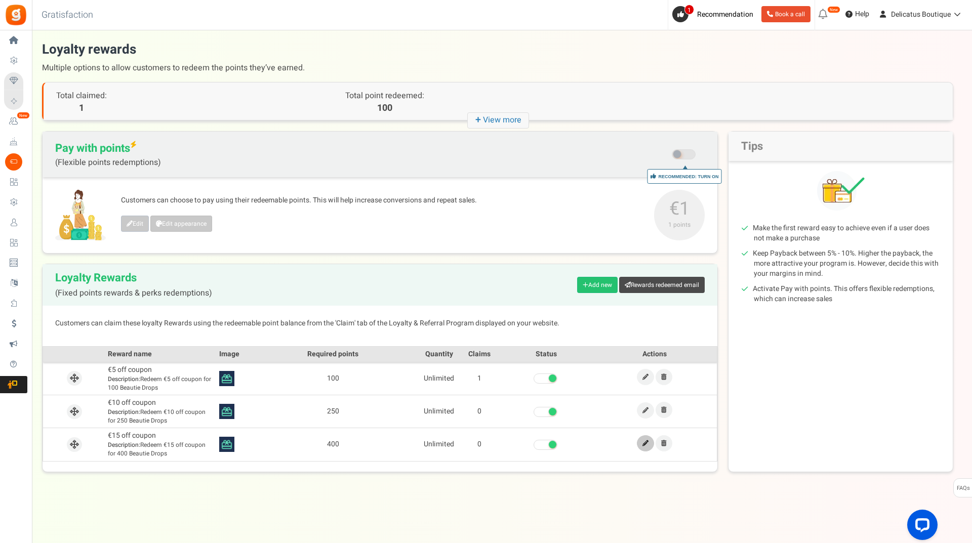
click at [641, 443] on link at bounding box center [645, 443] width 17 height 16
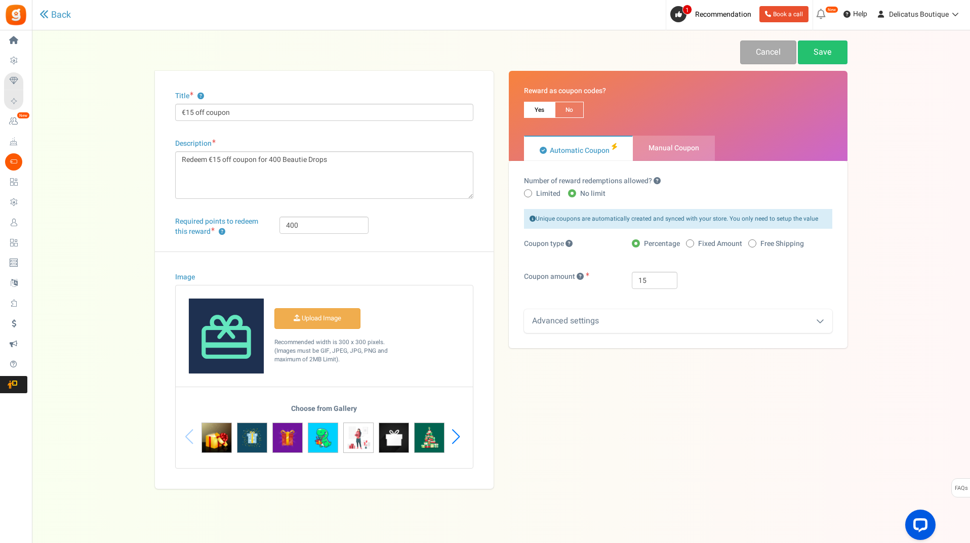
click at [698, 244] on label "Fixed Amount" at bounding box center [714, 244] width 56 height 10
click at [692, 244] on input "Fixed Amount" at bounding box center [689, 244] width 7 height 7
radio input "true"
click at [819, 51] on link "Save" at bounding box center [823, 52] width 50 height 24
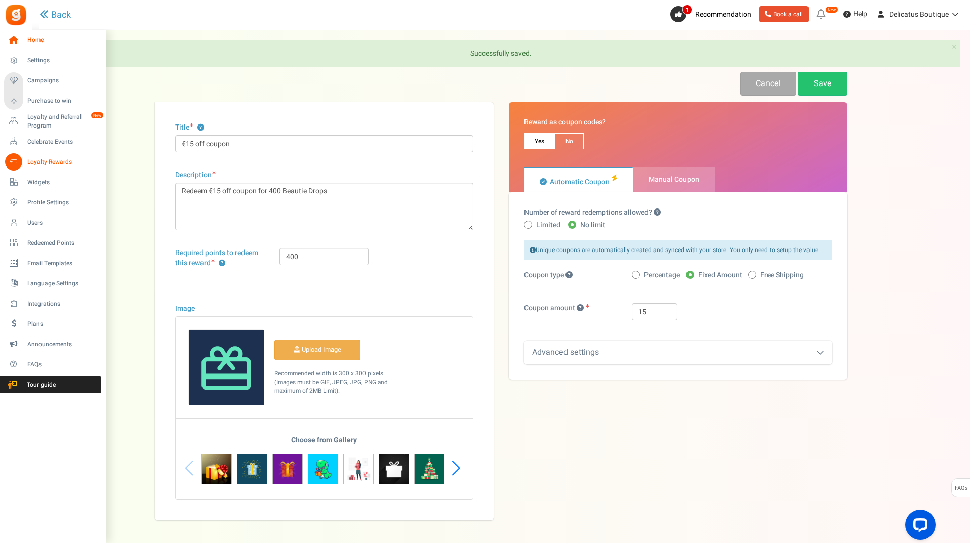
click at [16, 41] on icon at bounding box center [13, 40] width 17 height 17
